Goal: Information Seeking & Learning: Learn about a topic

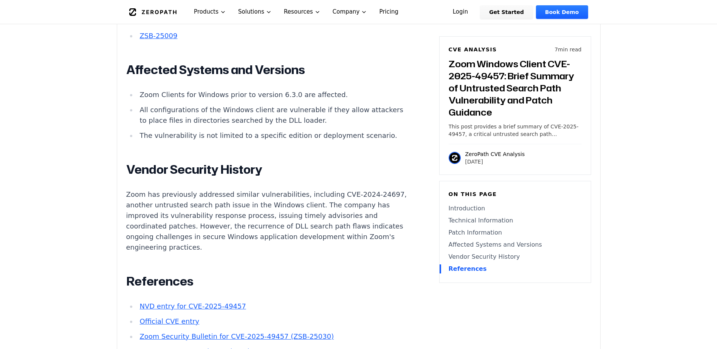
scroll to position [1020, 0]
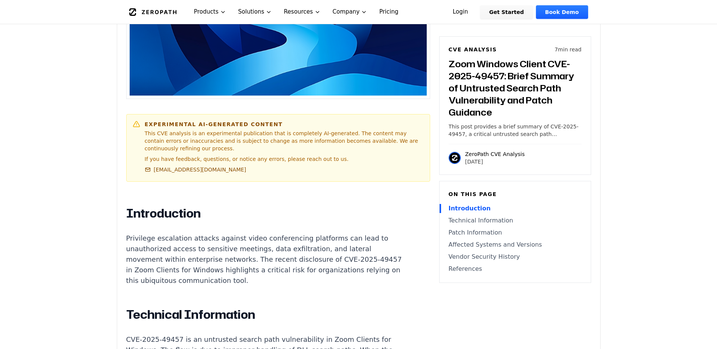
scroll to position [378, 0]
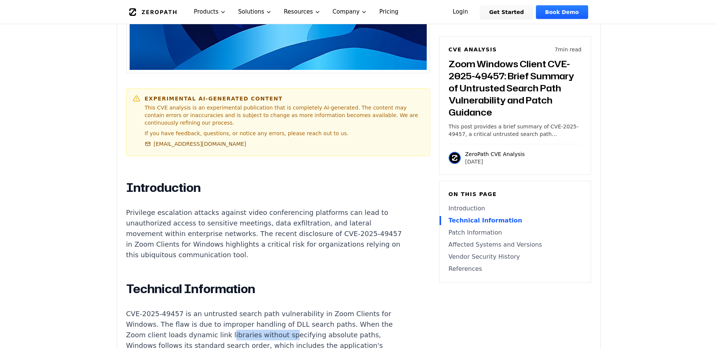
drag, startPoint x: 222, startPoint y: 154, endPoint x: 280, endPoint y: 150, distance: 57.9
click at [280, 309] on p "CVE-2025-49457 is an untrusted search path vulnerability in Zoom Clients for Wi…" at bounding box center [266, 351] width 281 height 85
drag, startPoint x: 280, startPoint y: 150, endPoint x: 224, endPoint y: 160, distance: 56.4
click at [224, 309] on p "CVE-2025-49457 is an untrusted search path vulnerability in Zoom Clients for Wi…" at bounding box center [266, 351] width 281 height 85
drag, startPoint x: 166, startPoint y: 166, endPoint x: 217, endPoint y: 166, distance: 51.0
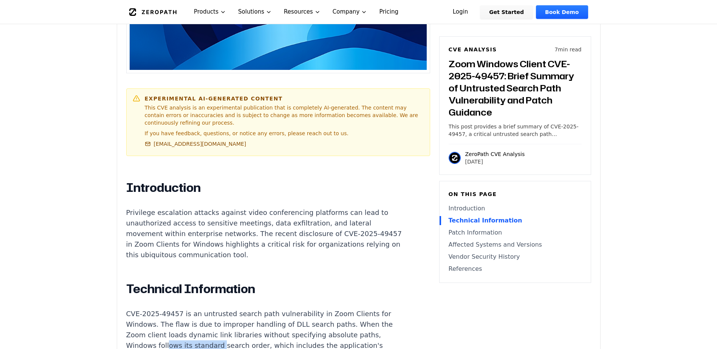
click at [217, 309] on p "CVE-2025-49457 is an untrusted search path vulnerability in Zoom Clients for Wi…" at bounding box center [266, 351] width 281 height 85
drag, startPoint x: 217, startPoint y: 166, endPoint x: 195, endPoint y: 181, distance: 26.9
click at [195, 309] on p "CVE-2025-49457 is an untrusted search path vulnerability in Zoom Clients for Wi…" at bounding box center [266, 351] width 281 height 85
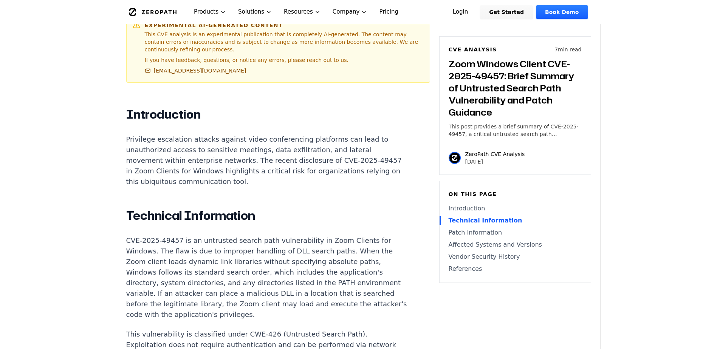
scroll to position [453, 0]
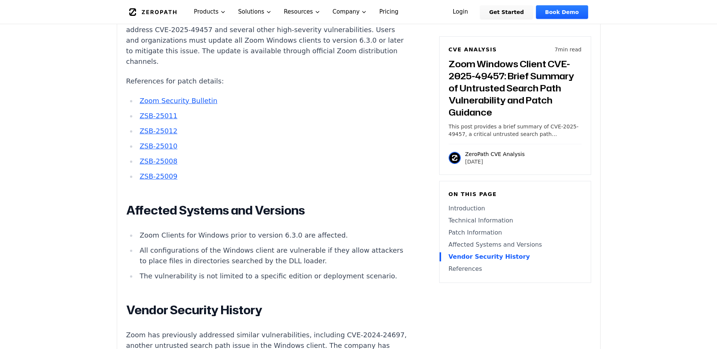
scroll to position [793, 0]
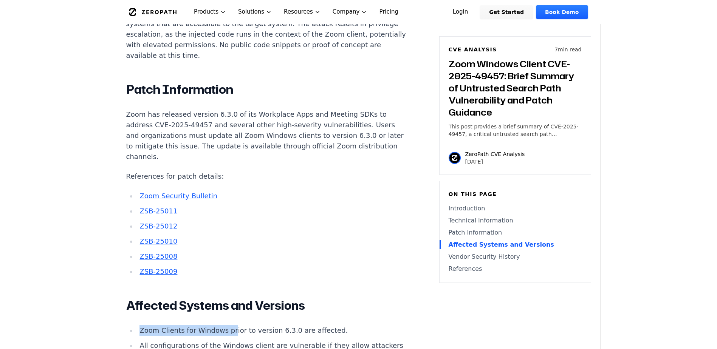
drag, startPoint x: 141, startPoint y: 148, endPoint x: 229, endPoint y: 151, distance: 88.1
click at [229, 325] on li "Zoom Clients for Windows prior to version 6.3.0 are affected." at bounding box center [272, 330] width 270 height 11
drag, startPoint x: 229, startPoint y: 151, endPoint x: 202, endPoint y: 178, distance: 37.7
click at [202, 340] on li "All configurations of the Windows client are vulnerable if they allow attackers…" at bounding box center [272, 350] width 270 height 21
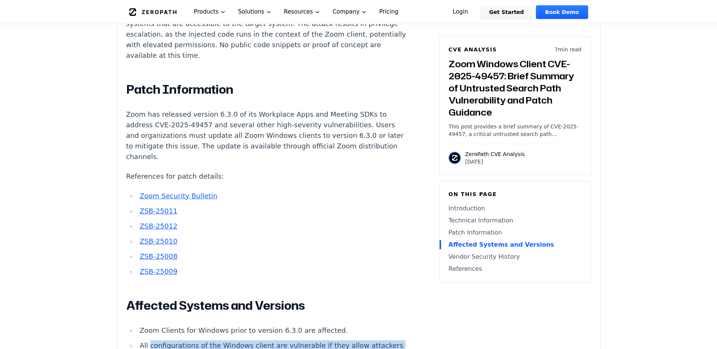
drag, startPoint x: 148, startPoint y: 162, endPoint x: 238, endPoint y: 174, distance: 90.0
click at [238, 340] on li "All configurations of the Windows client are vulnerable if they allow attackers…" at bounding box center [272, 350] width 270 height 21
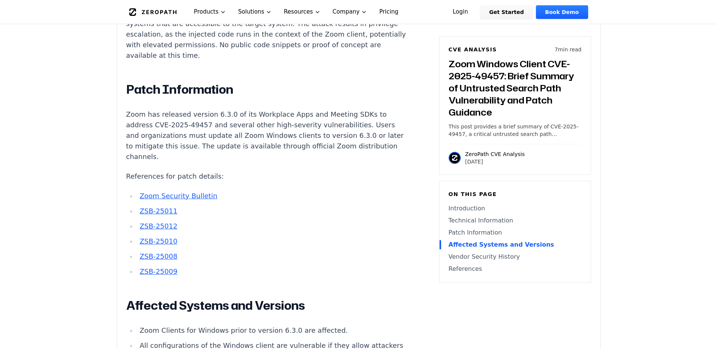
drag, startPoint x: 238, startPoint y: 174, endPoint x: 238, endPoint y: 187, distance: 13.2
click at [198, 325] on li "Zoom Clients for Windows prior to version 6.3.0 are affected." at bounding box center [272, 330] width 270 height 11
drag, startPoint x: 164, startPoint y: 142, endPoint x: 233, endPoint y: 145, distance: 69.6
click at [233, 325] on li "Zoom Clients for Windows prior to version 6.3.0 are affected." at bounding box center [272, 330] width 270 height 11
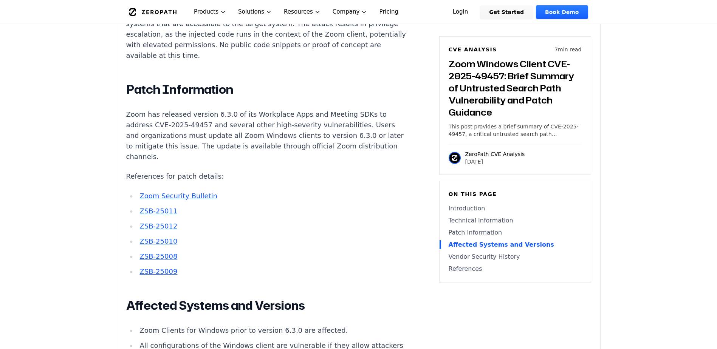
drag, startPoint x: 233, startPoint y: 145, endPoint x: 222, endPoint y: 153, distance: 14.1
click at [222, 325] on ul "Zoom Clients for Windows prior to version 6.3.0 are affected. All configuration…" at bounding box center [266, 350] width 281 height 51
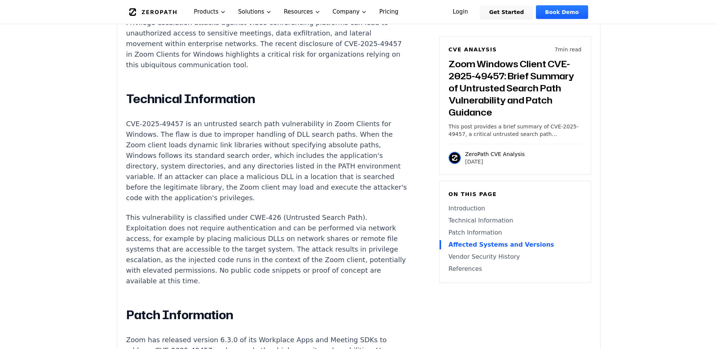
scroll to position [567, 0]
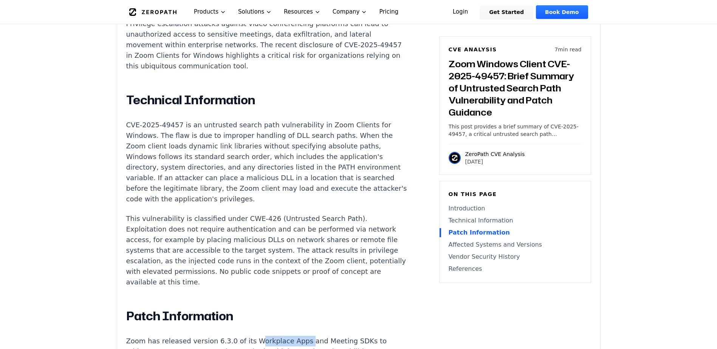
drag, startPoint x: 246, startPoint y: 162, endPoint x: 292, endPoint y: 162, distance: 45.7
drag, startPoint x: 292, startPoint y: 162, endPoint x: 286, endPoint y: 164, distance: 6.5
drag, startPoint x: 202, startPoint y: 159, endPoint x: 235, endPoint y: 160, distance: 32.9
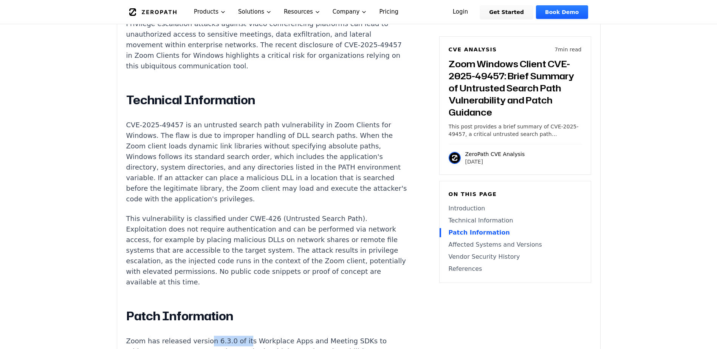
drag, startPoint x: 242, startPoint y: 156, endPoint x: 329, endPoint y: 156, distance: 87.6
drag, startPoint x: 329, startPoint y: 156, endPoint x: 344, endPoint y: 159, distance: 15.4
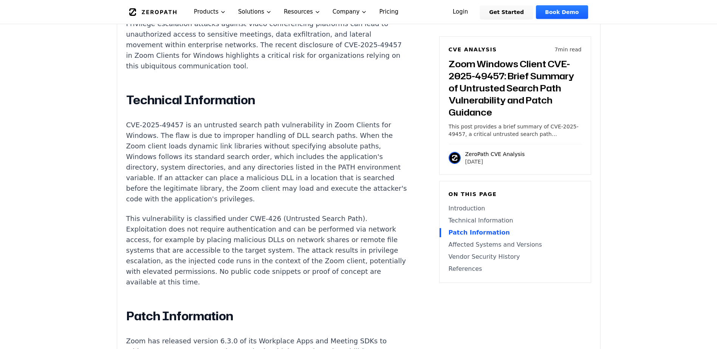
drag, startPoint x: 345, startPoint y: 159, endPoint x: 285, endPoint y: 161, distance: 60.1
drag, startPoint x: 285, startPoint y: 161, endPoint x: 139, endPoint y: 144, distance: 147.1
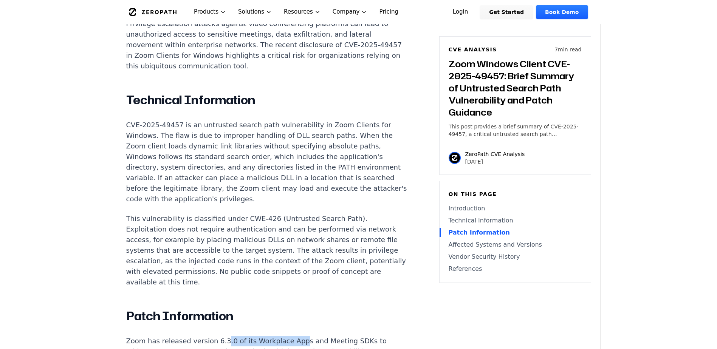
drag, startPoint x: 217, startPoint y: 156, endPoint x: 286, endPoint y: 157, distance: 68.4
drag, startPoint x: 286, startPoint y: 157, endPoint x: 223, endPoint y: 164, distance: 62.7
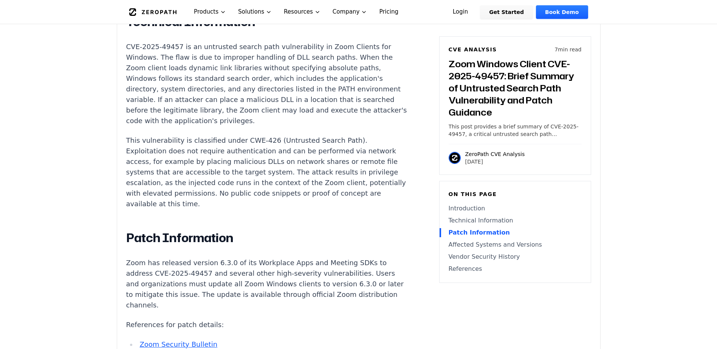
scroll to position [755, 0]
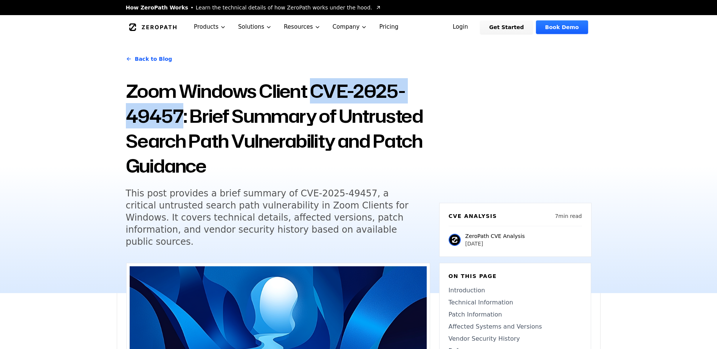
drag, startPoint x: 314, startPoint y: 94, endPoint x: 181, endPoint y: 115, distance: 134.6
click at [181, 115] on h1 "Zoom Windows Client CVE-2025-49457: Brief Summary of Untrusted Search Path Vuln…" at bounding box center [278, 129] width 304 height 100
copy h1 "CVE-2025-49457"
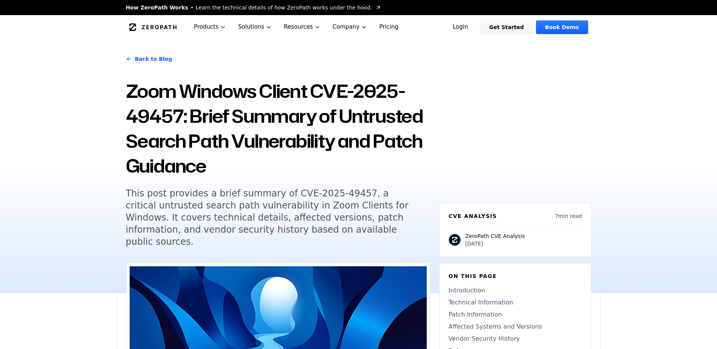
click at [312, 141] on h1 "Zoom Windows Client CVE-2025-49457: Brief Summary of Untrusted Search Path Vuln…" at bounding box center [278, 129] width 304 height 100
